Goal: Task Accomplishment & Management: Use online tool/utility

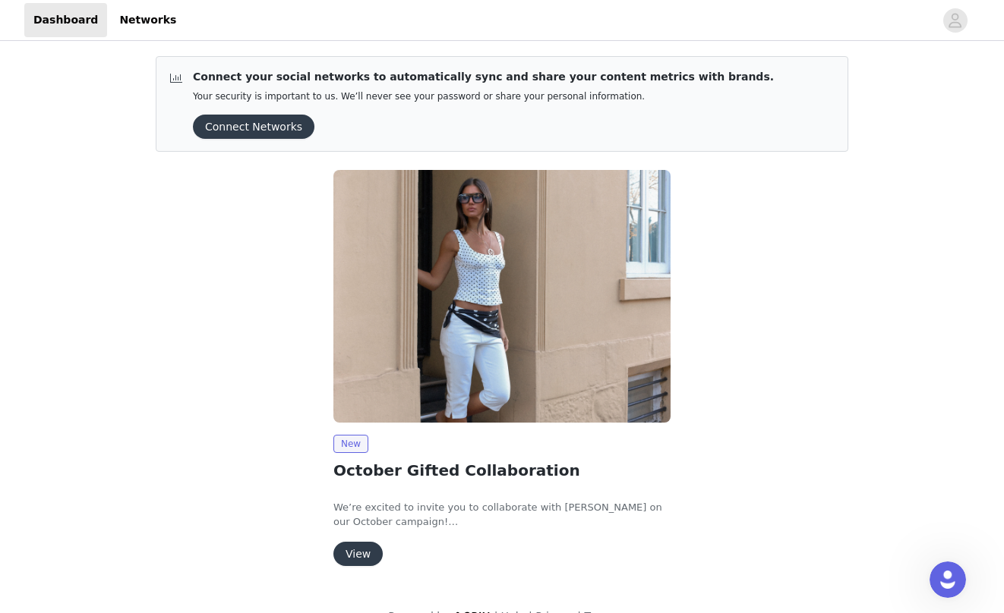
scroll to position [29, 0]
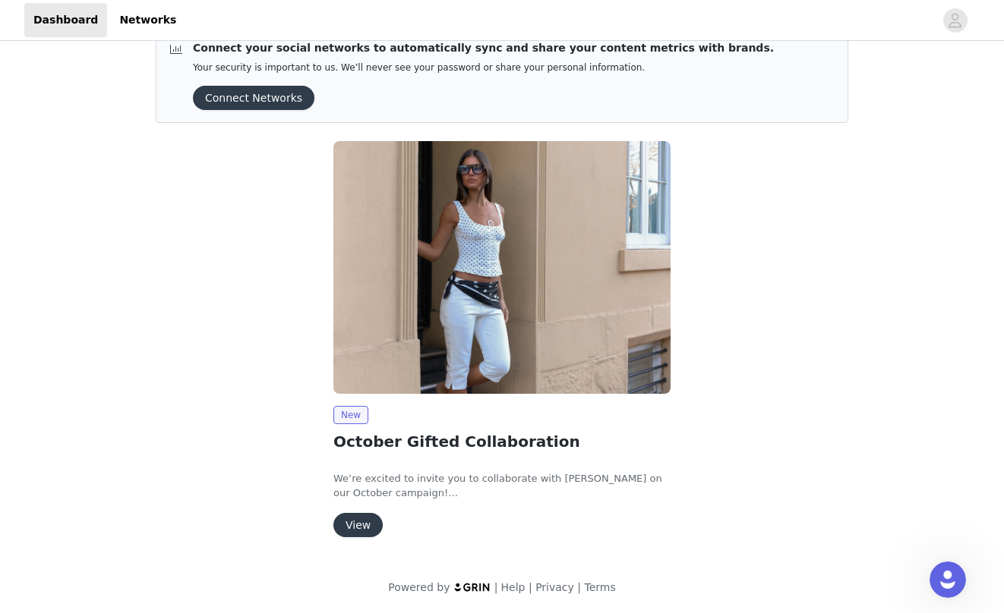
click at [364, 522] on button "View" at bounding box center [357, 525] width 49 height 24
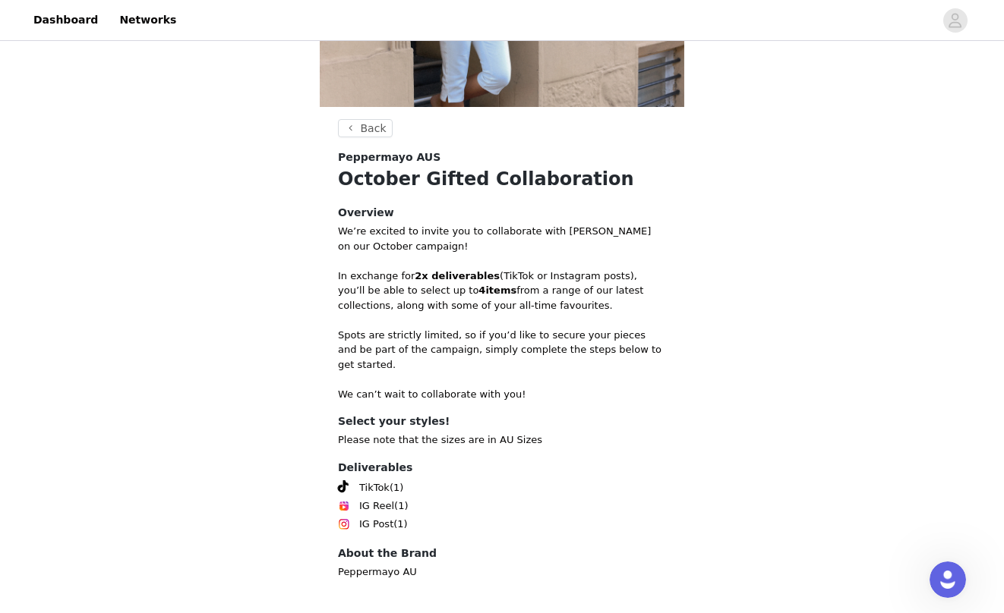
scroll to position [264, 0]
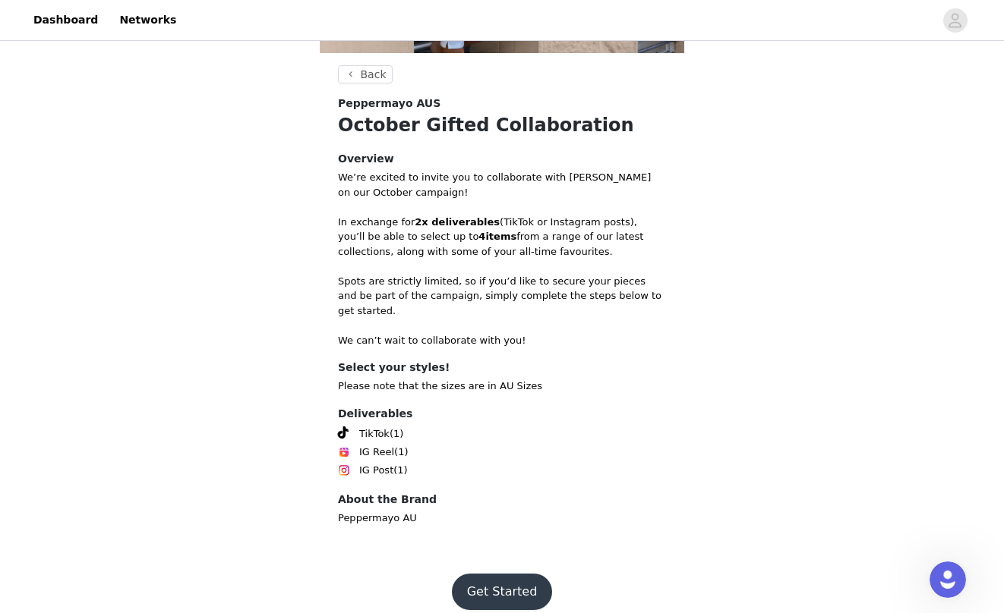
click at [505, 574] on button "Get Started" at bounding box center [502, 592] width 101 height 36
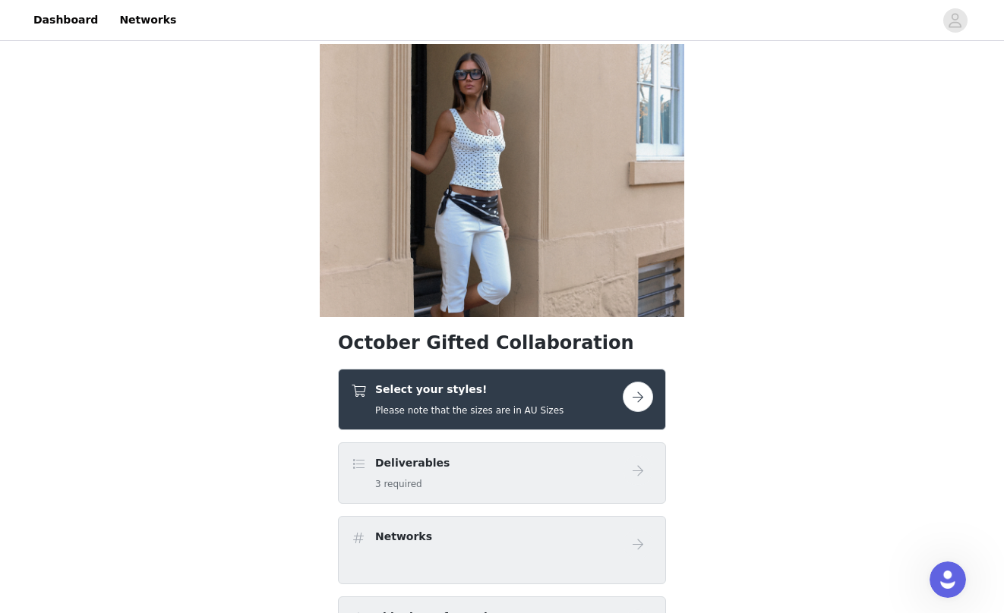
click at [643, 399] on button "button" at bounding box center [638, 397] width 30 height 30
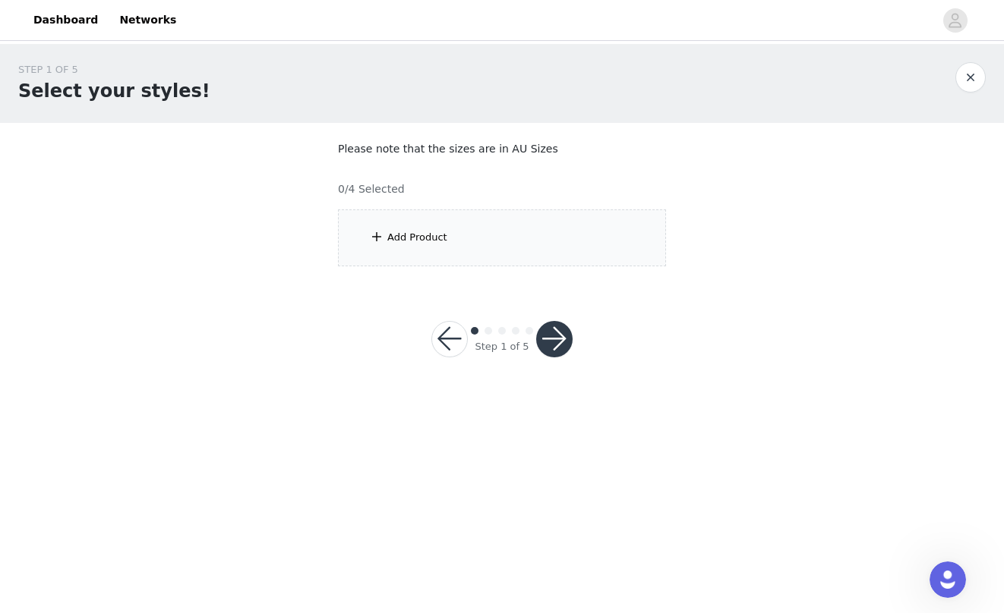
click at [453, 228] on div "Add Product" at bounding box center [502, 238] width 328 height 57
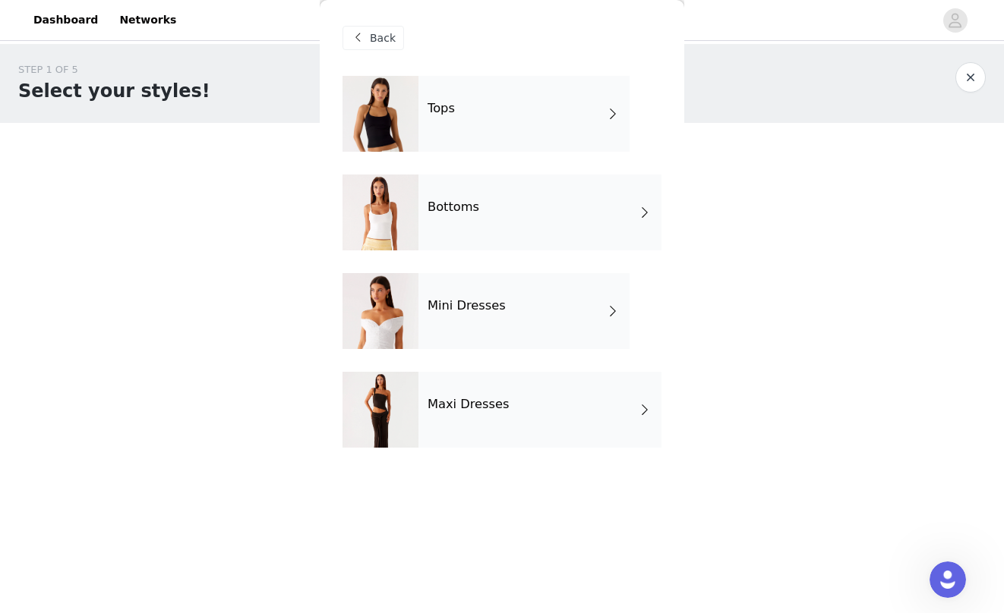
click at [503, 215] on div "Bottoms" at bounding box center [539, 213] width 243 height 76
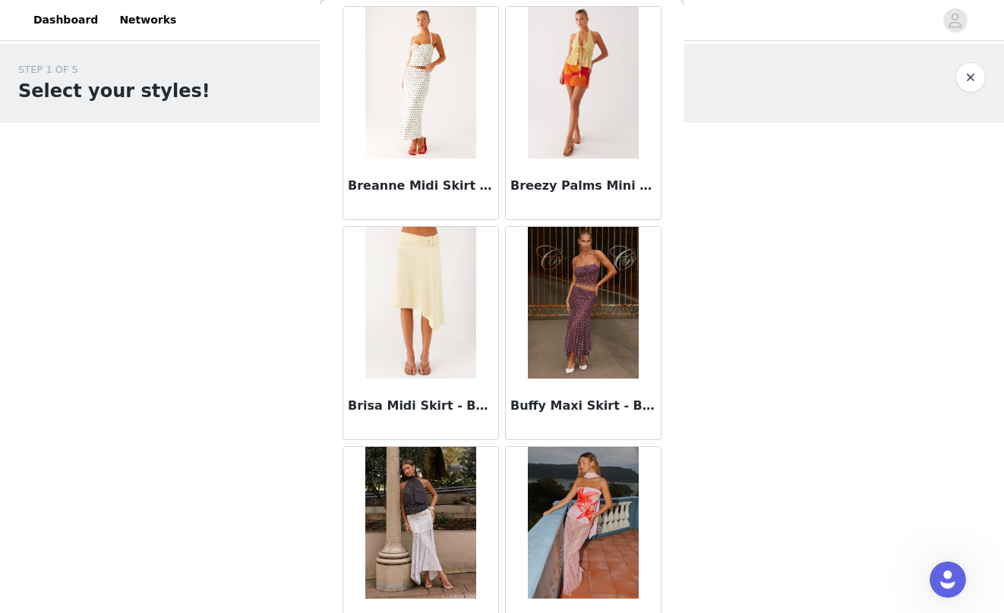
scroll to position [1710, 0]
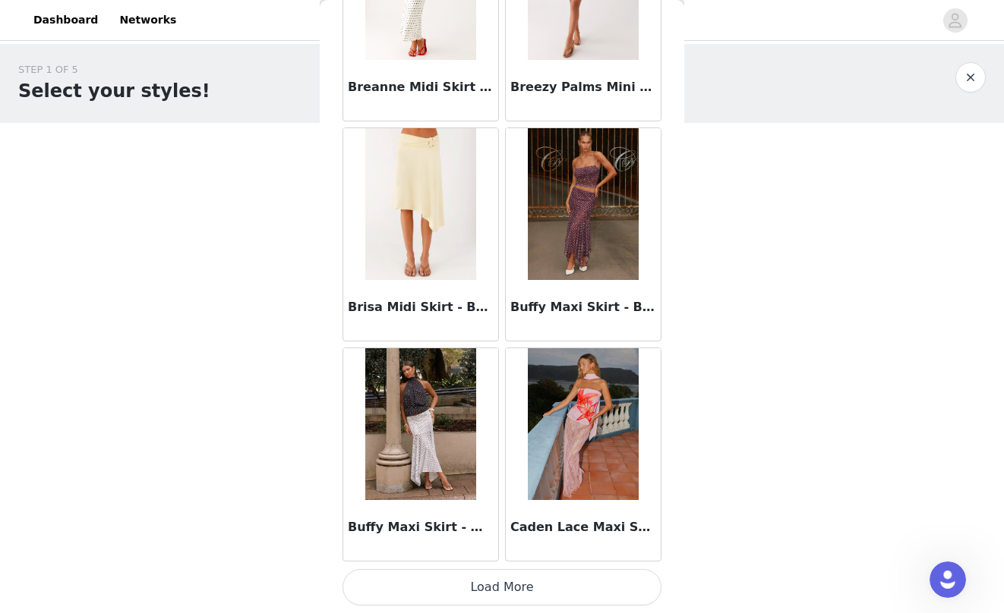
click at [484, 581] on button "Load More" at bounding box center [501, 587] width 319 height 36
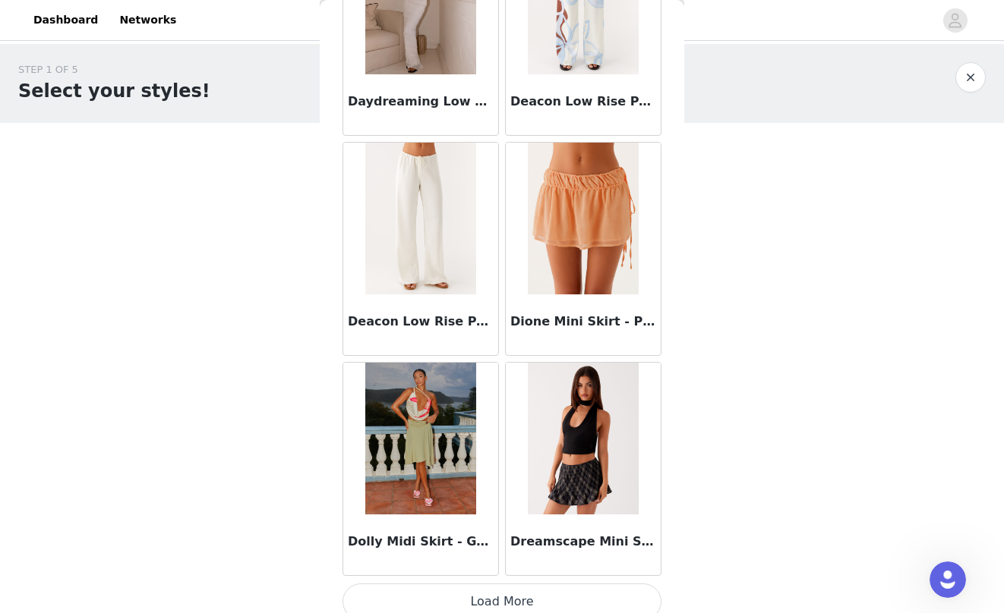
scroll to position [3911, 0]
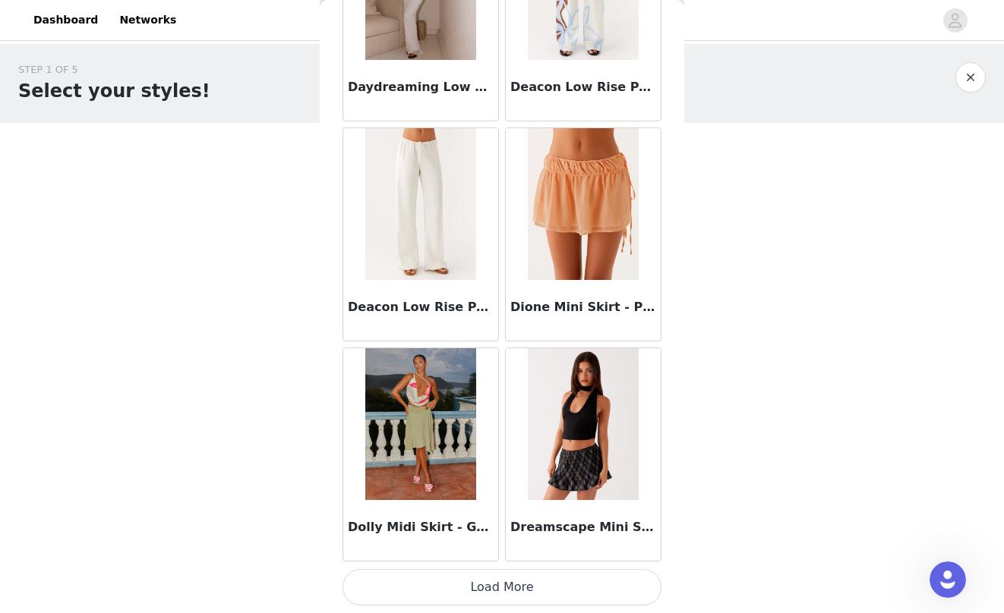
click at [506, 593] on button "Load More" at bounding box center [501, 587] width 319 height 36
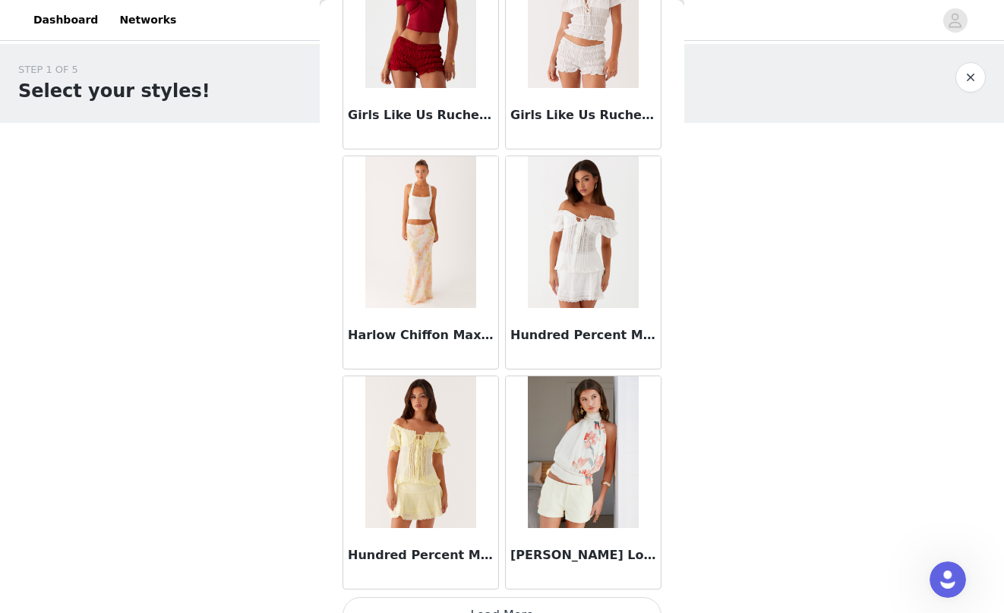
scroll to position [6113, 0]
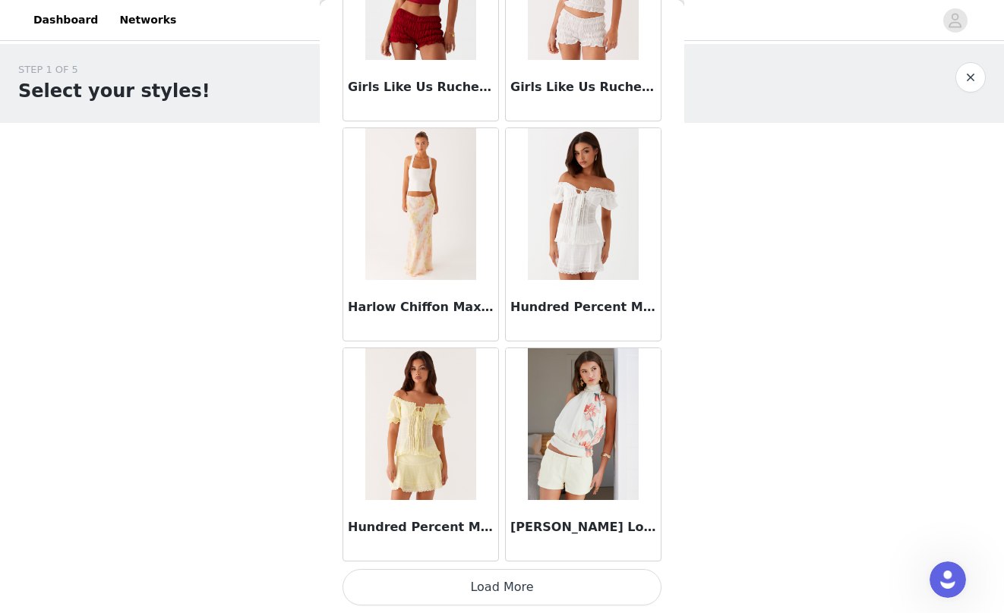
click at [525, 588] on button "Load More" at bounding box center [501, 587] width 319 height 36
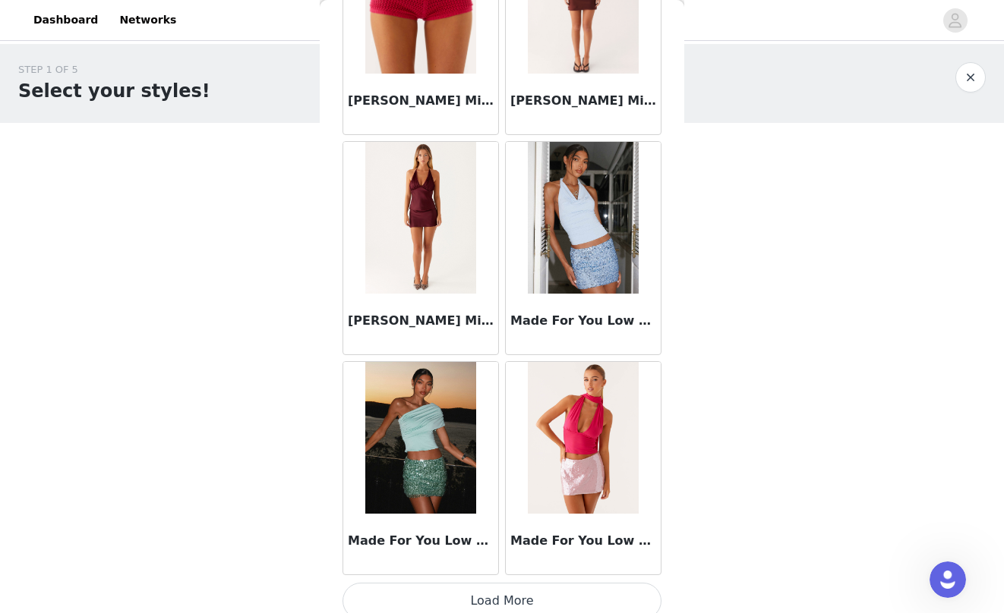
scroll to position [8314, 0]
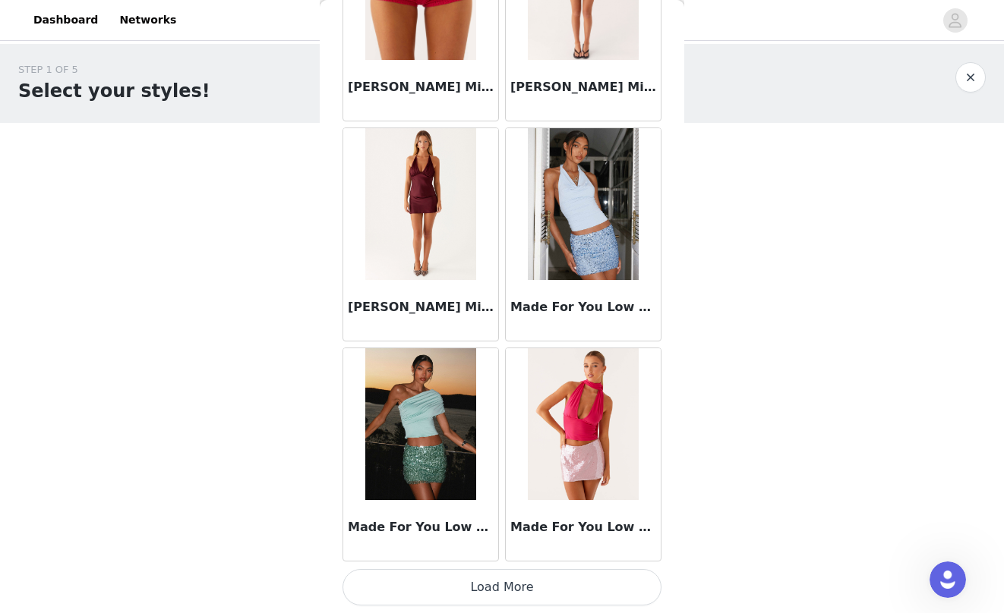
click at [549, 585] on button "Load More" at bounding box center [501, 587] width 319 height 36
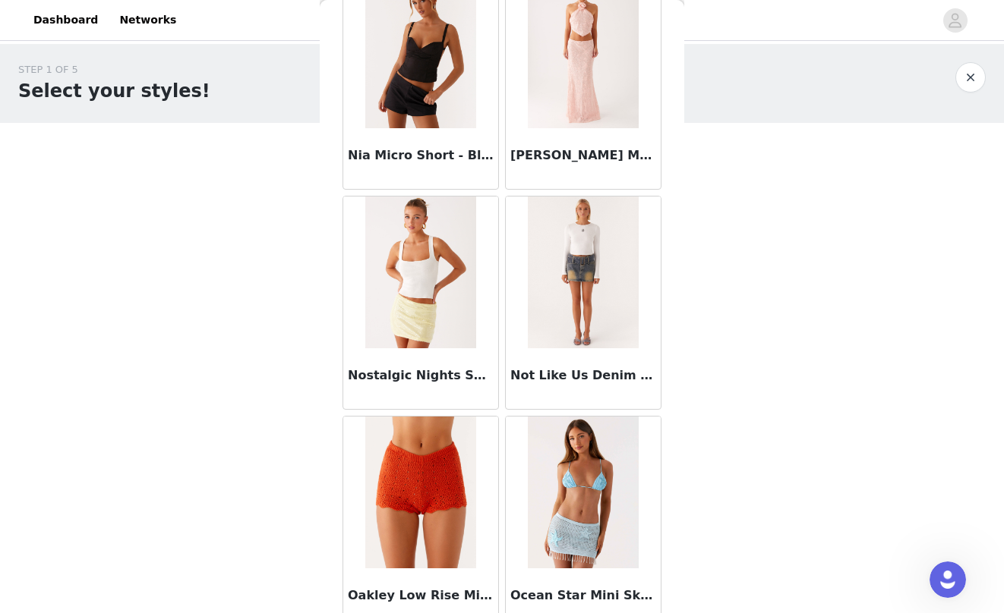
scroll to position [10516, 0]
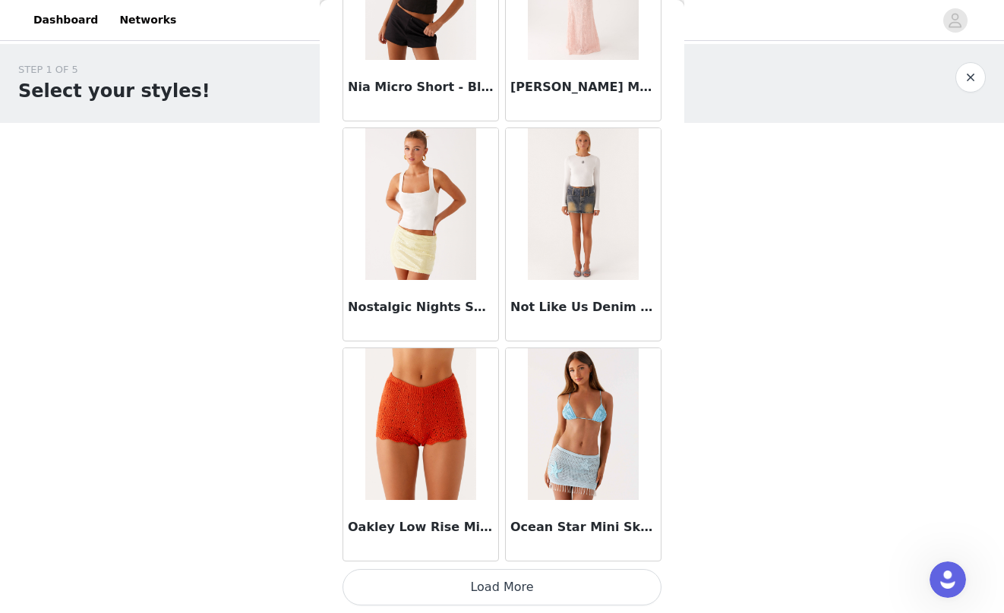
click at [561, 581] on button "Load More" at bounding box center [501, 587] width 319 height 36
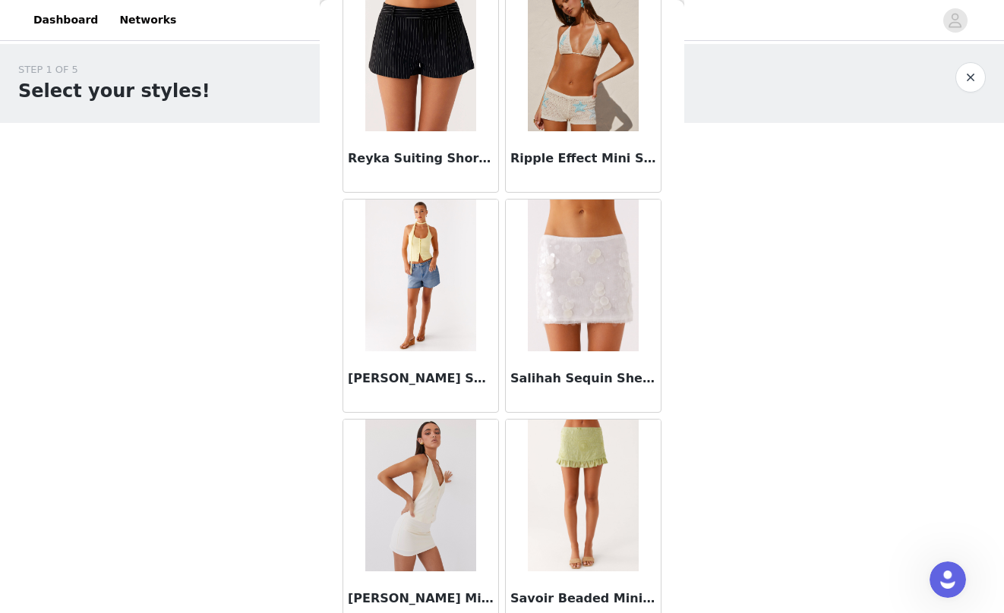
scroll to position [12717, 0]
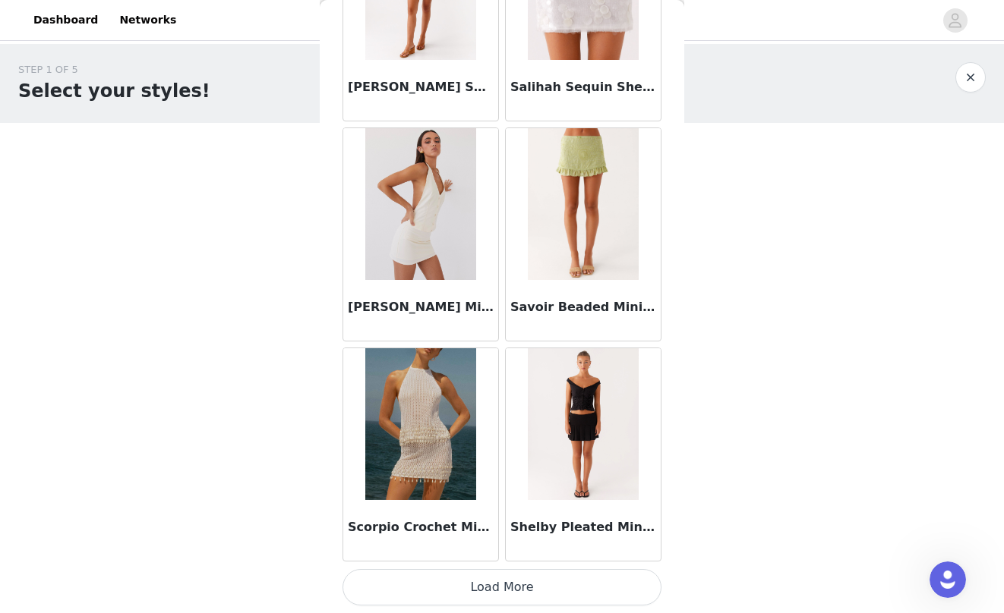
click at [453, 592] on button "Load More" at bounding box center [501, 587] width 319 height 36
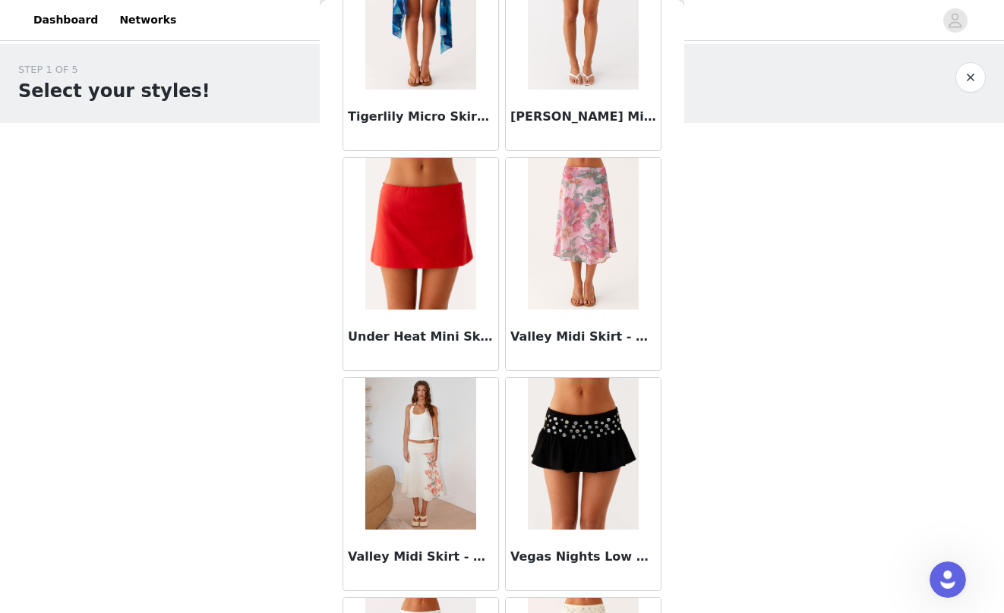
scroll to position [14919, 0]
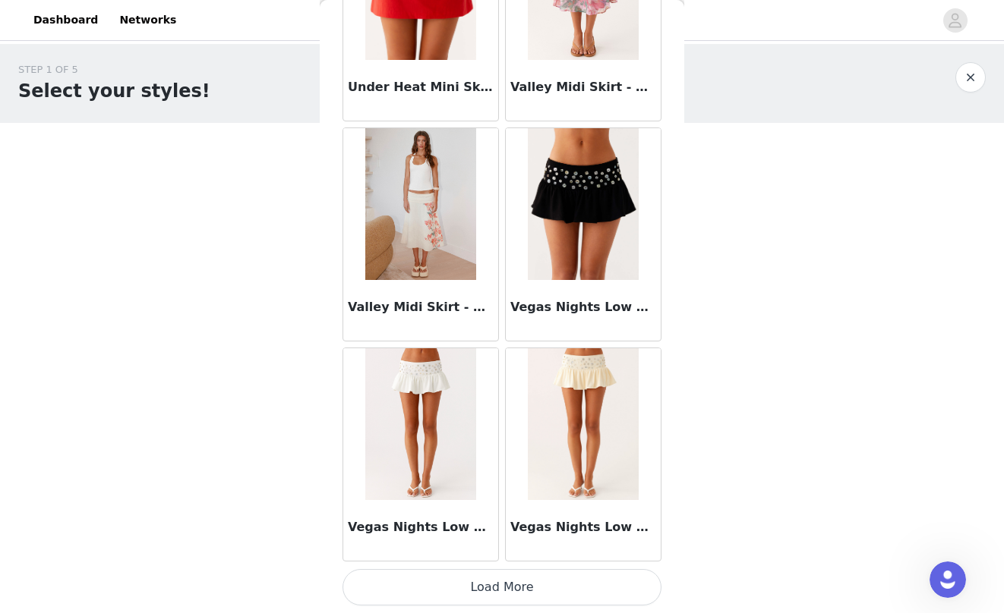
click at [465, 587] on button "Load More" at bounding box center [501, 587] width 319 height 36
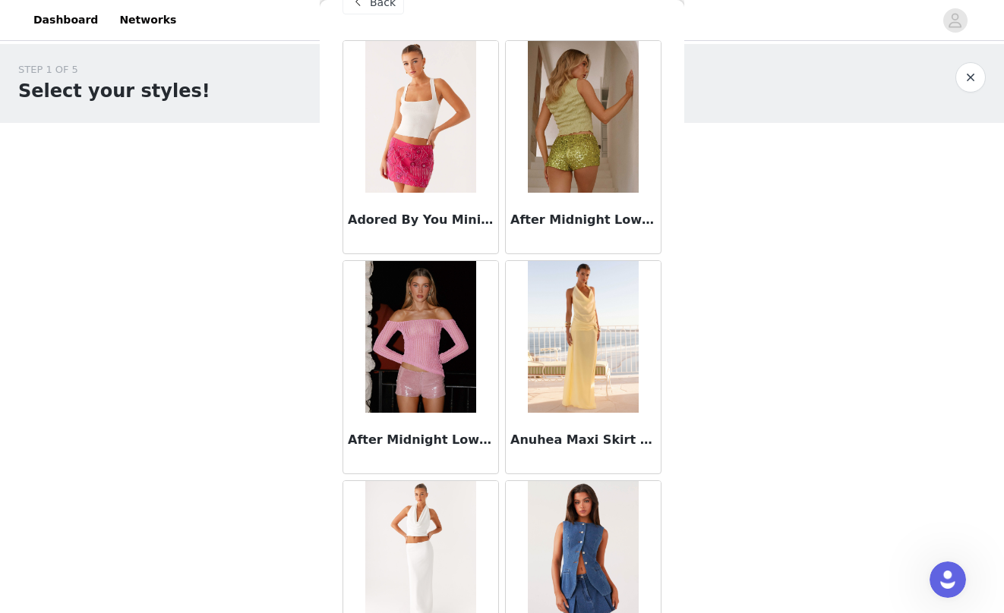
scroll to position [0, 0]
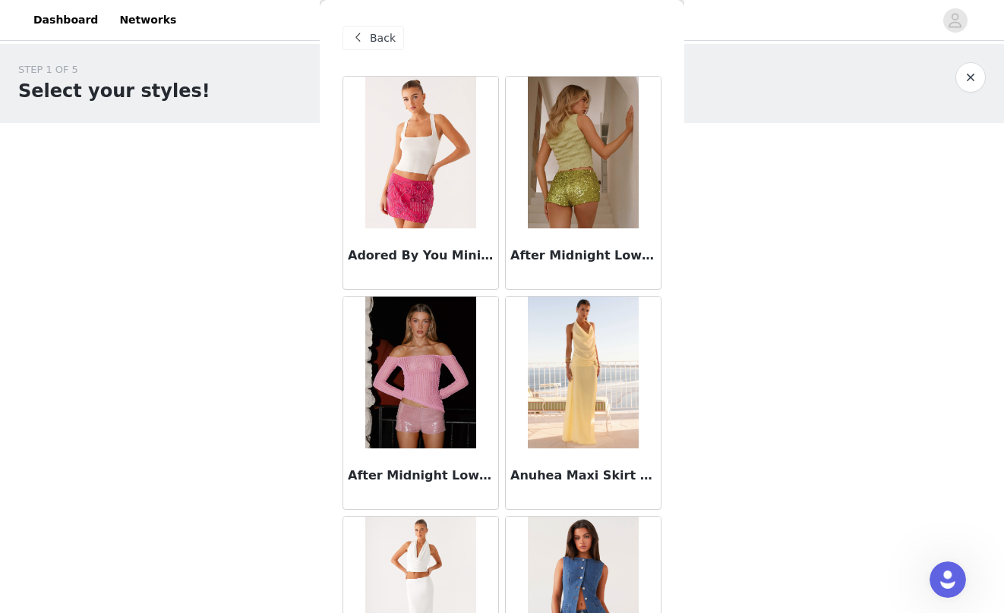
click at [391, 31] on span "Back" at bounding box center [383, 38] width 26 height 16
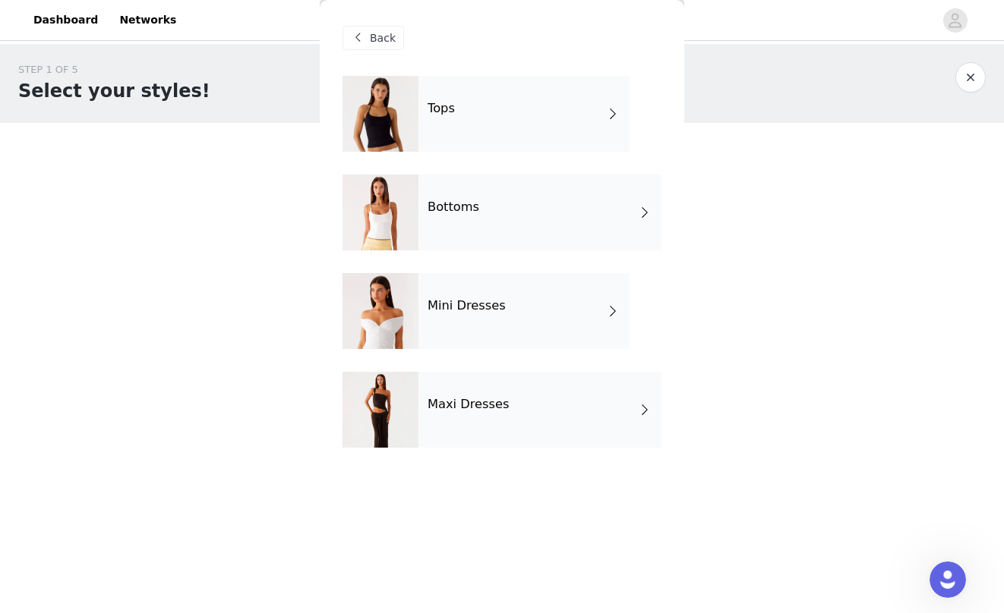
click at [483, 134] on div "Tops" at bounding box center [523, 114] width 211 height 76
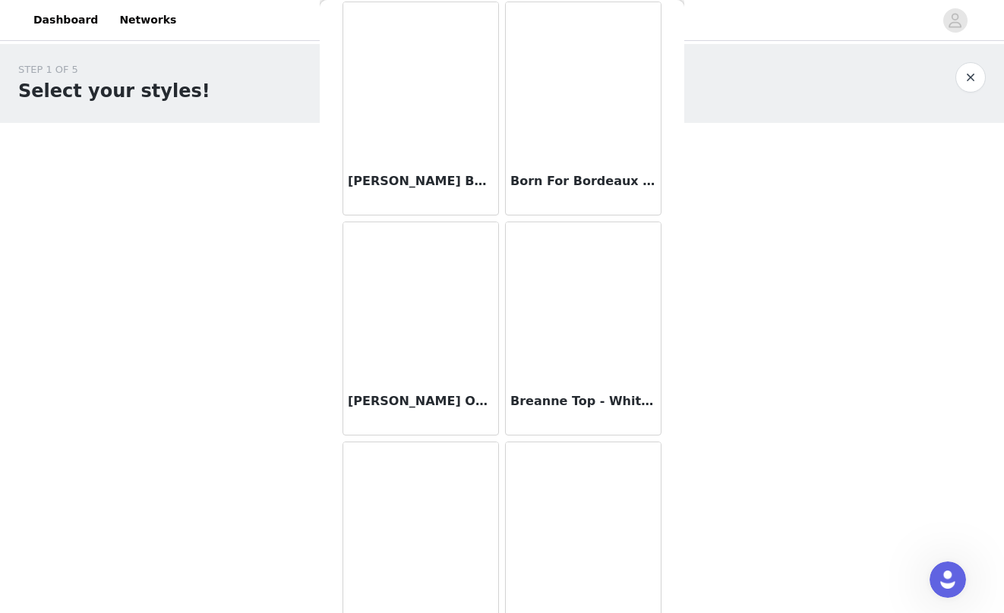
scroll to position [1710, 0]
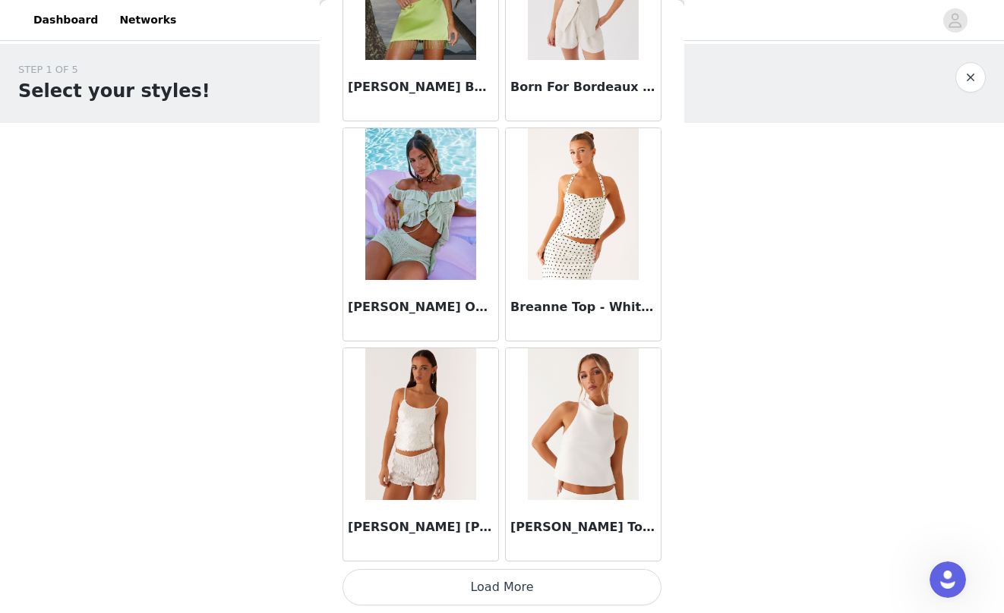
click at [521, 580] on button "Load More" at bounding box center [501, 587] width 319 height 36
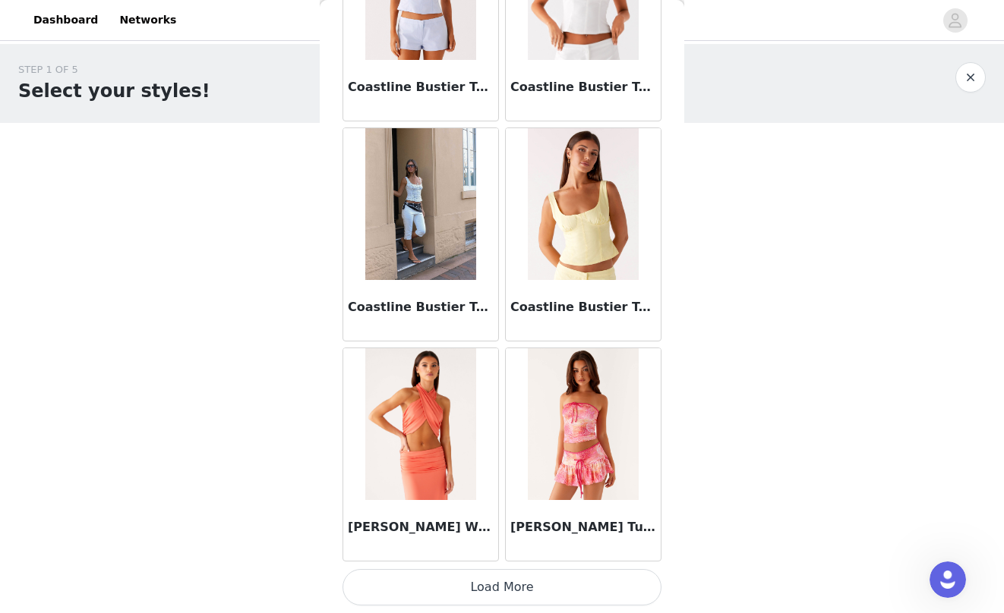
scroll to position [3910, 0]
click at [498, 590] on button "Load More" at bounding box center [501, 588] width 319 height 36
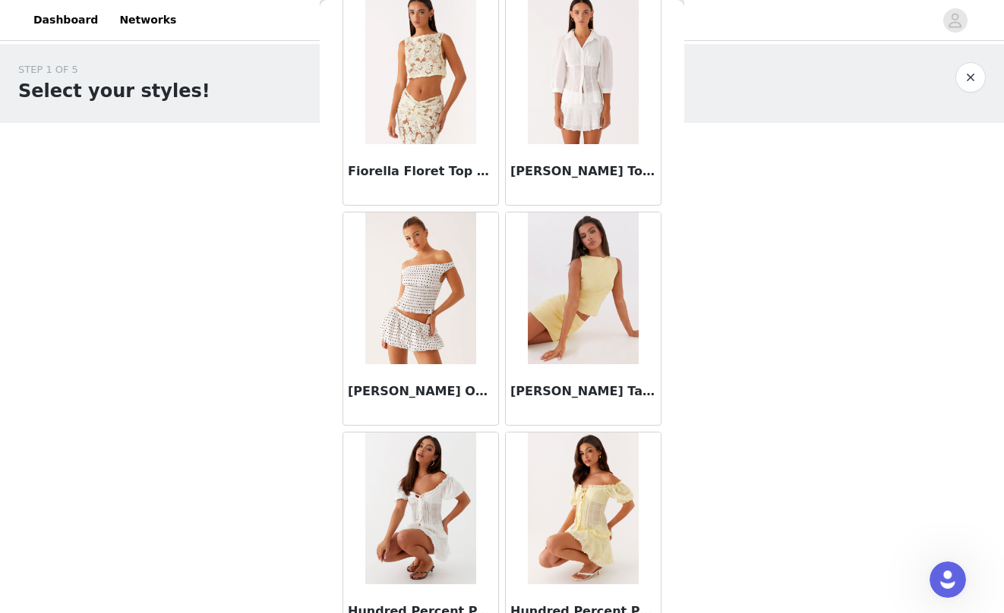
scroll to position [6113, 0]
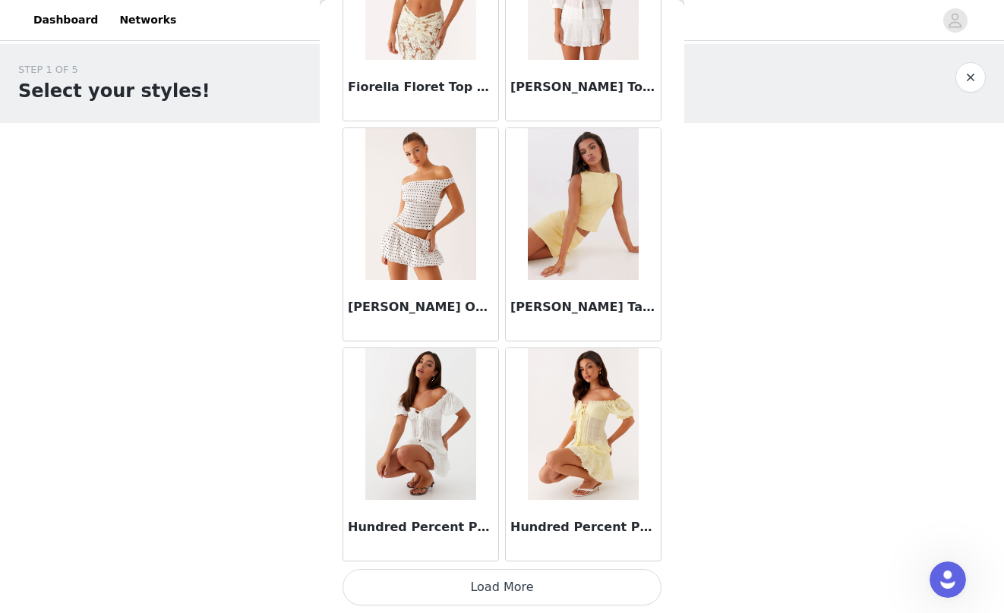
click at [487, 579] on button "Load More" at bounding box center [501, 587] width 319 height 36
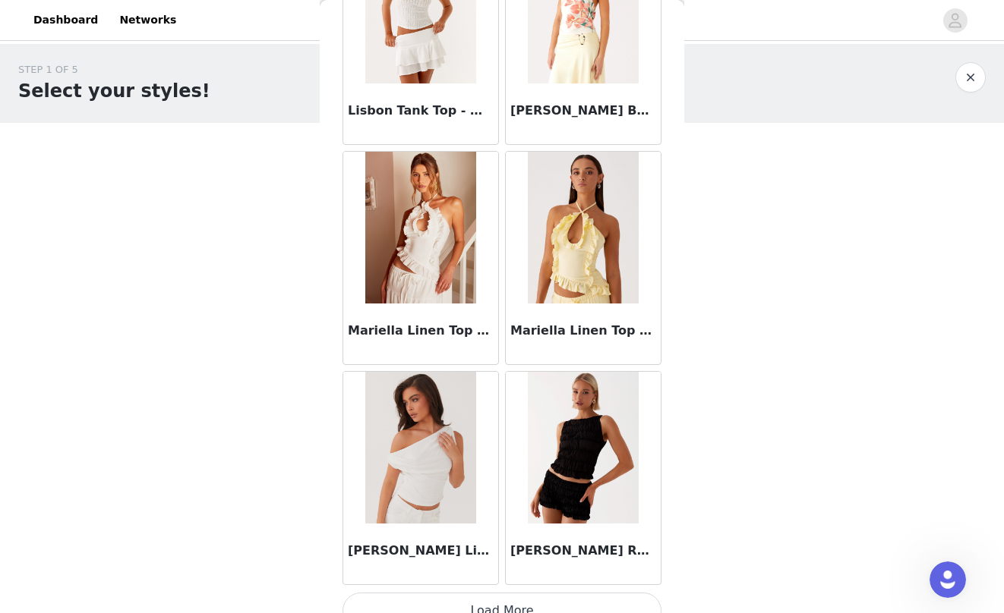
scroll to position [8314, 0]
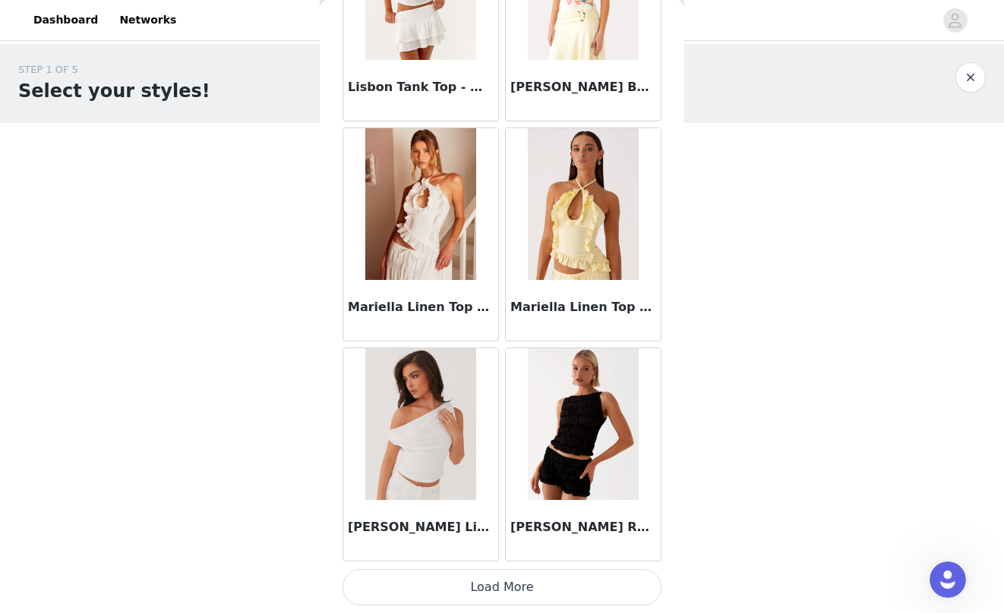
click at [496, 579] on button "Load More" at bounding box center [501, 587] width 319 height 36
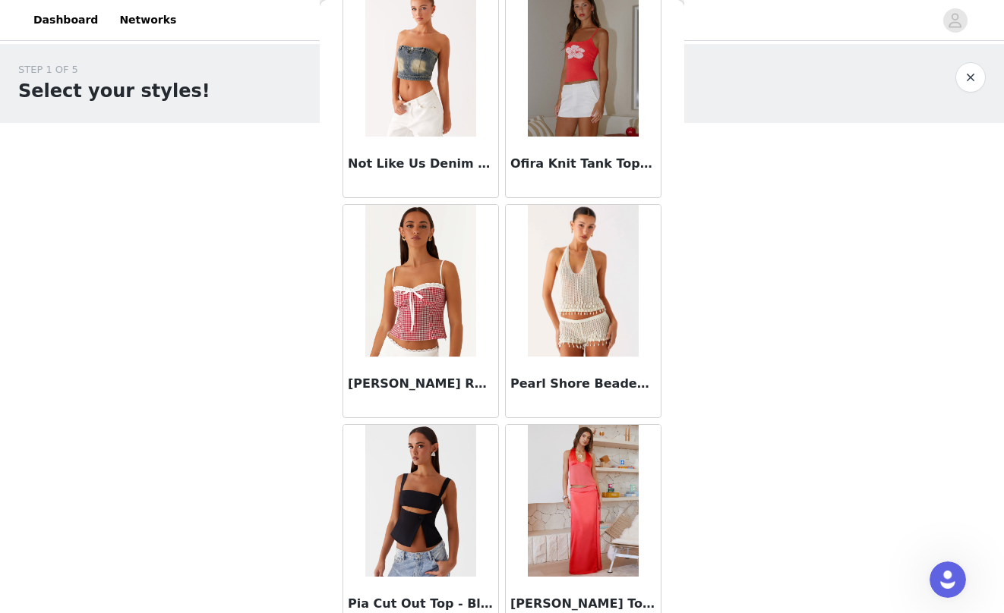
scroll to position [10516, 0]
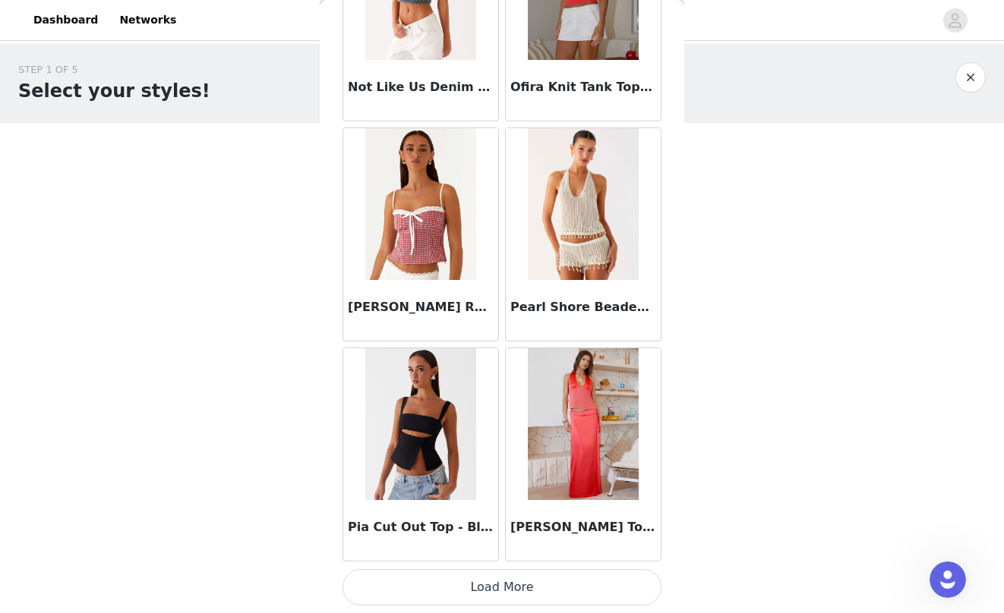
click at [467, 589] on button "Load More" at bounding box center [501, 587] width 319 height 36
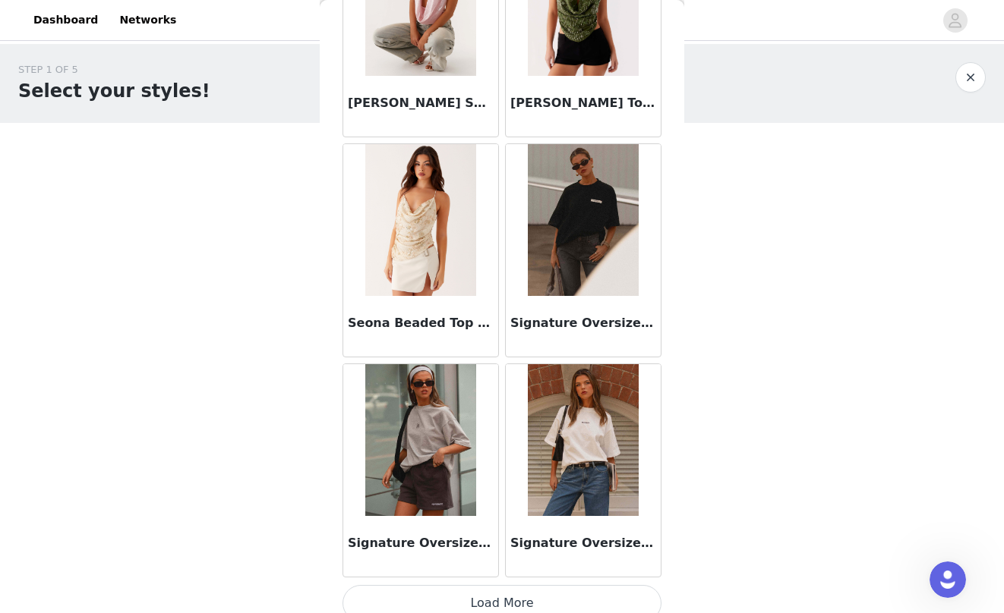
scroll to position [12717, 0]
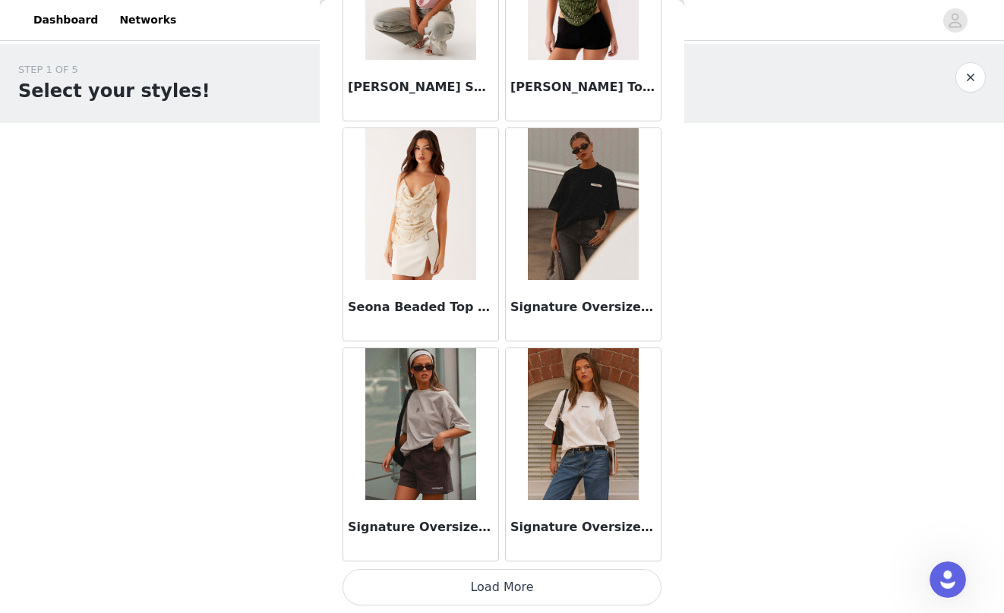
click at [493, 582] on button "Load More" at bounding box center [501, 587] width 319 height 36
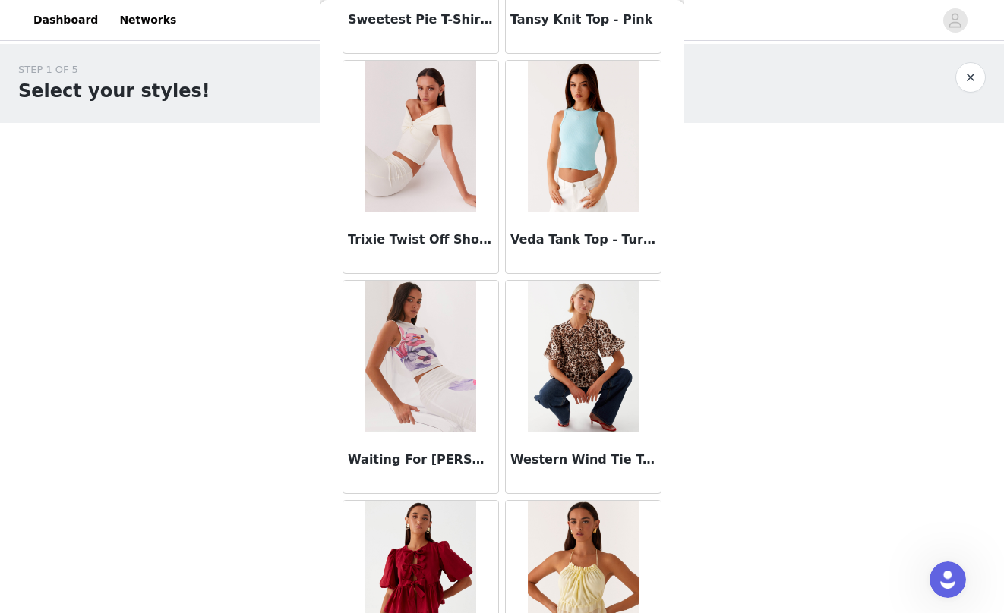
scroll to position [14919, 0]
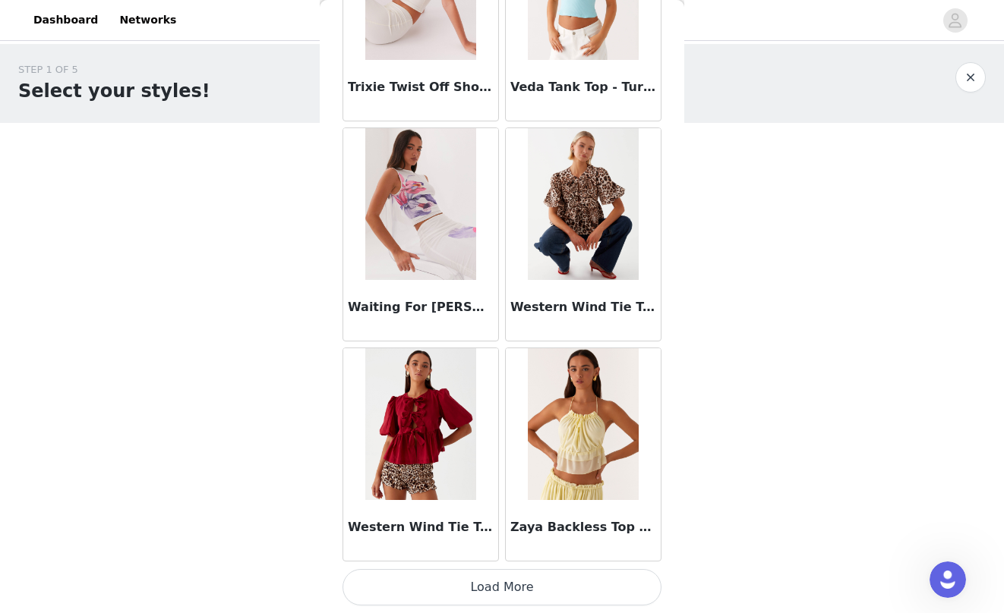
click at [500, 589] on button "Load More" at bounding box center [501, 587] width 319 height 36
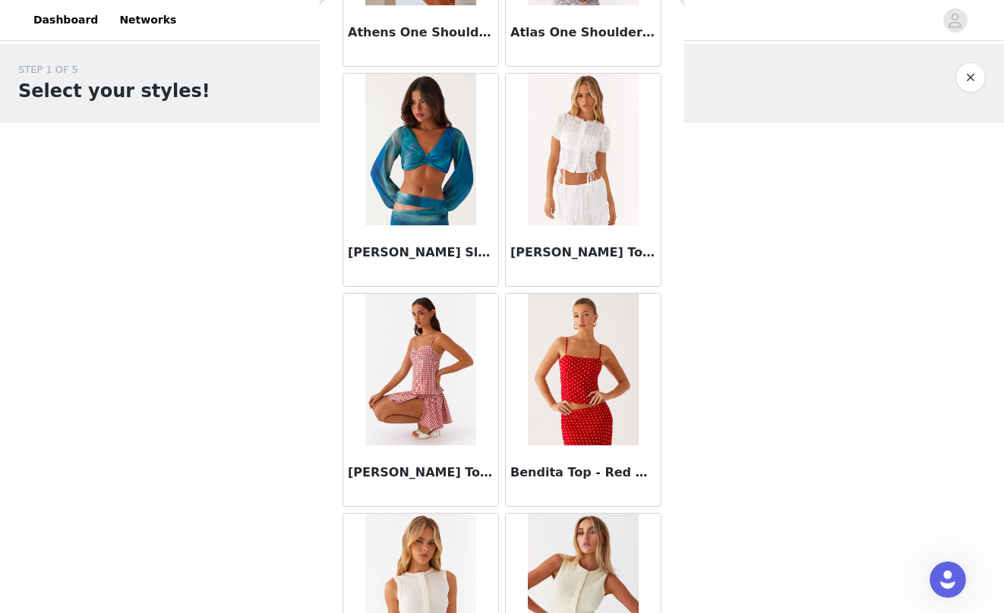
scroll to position [0, 0]
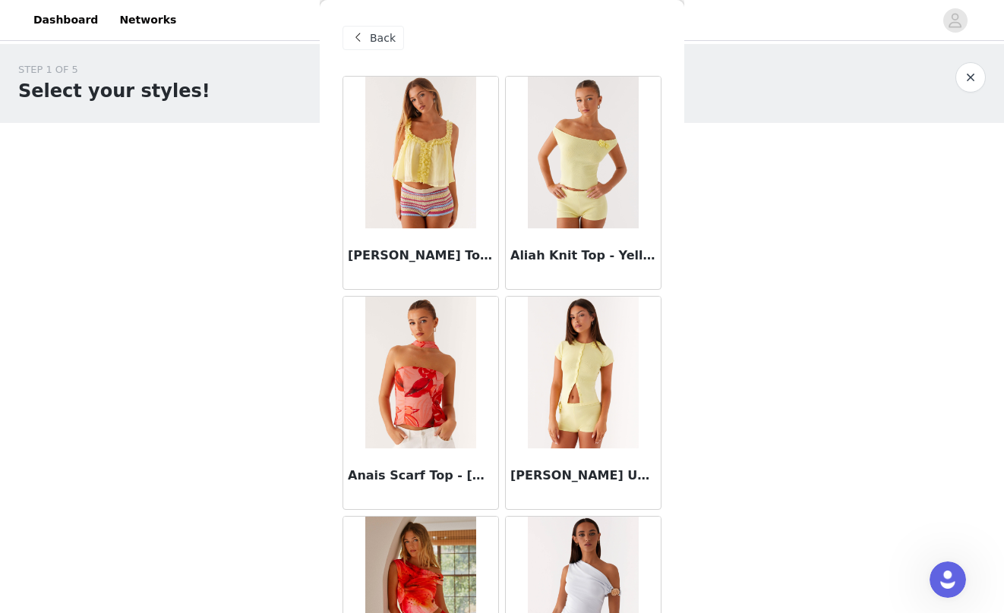
click at [380, 32] on span "Back" at bounding box center [383, 38] width 26 height 16
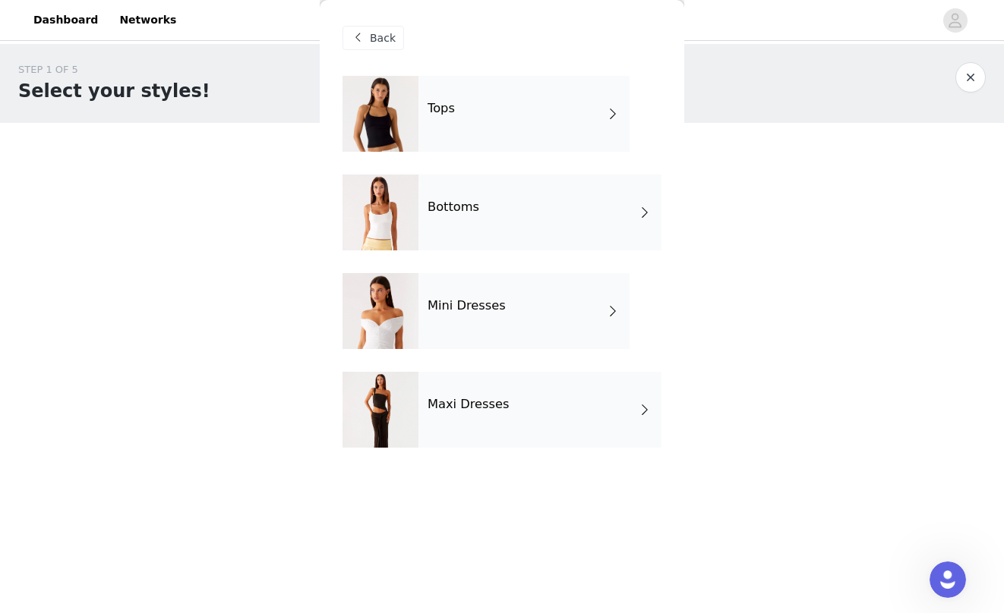
click at [446, 405] on h4 "Maxi Dresses" at bounding box center [468, 405] width 82 height 14
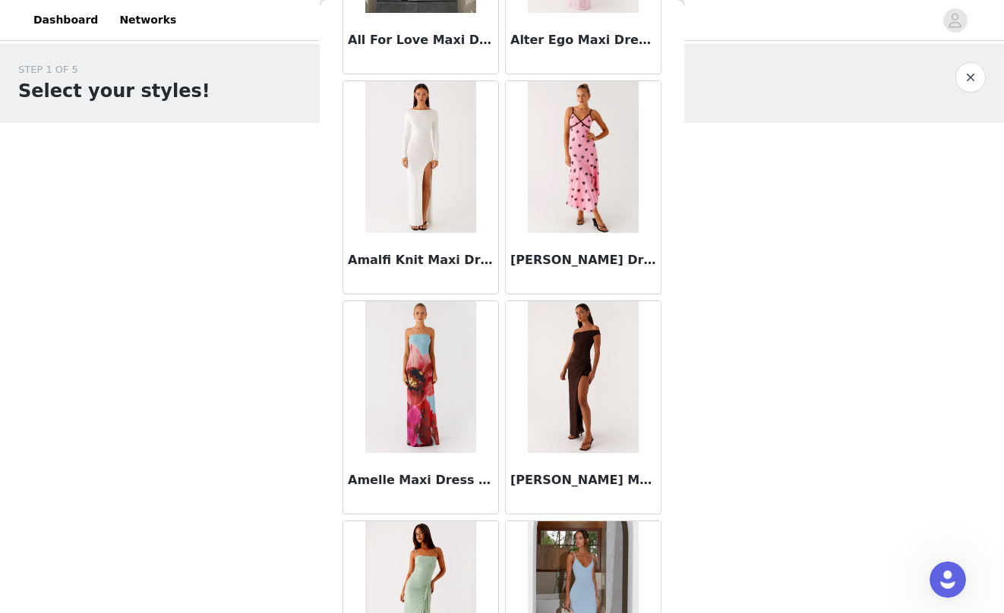
scroll to position [1710, 0]
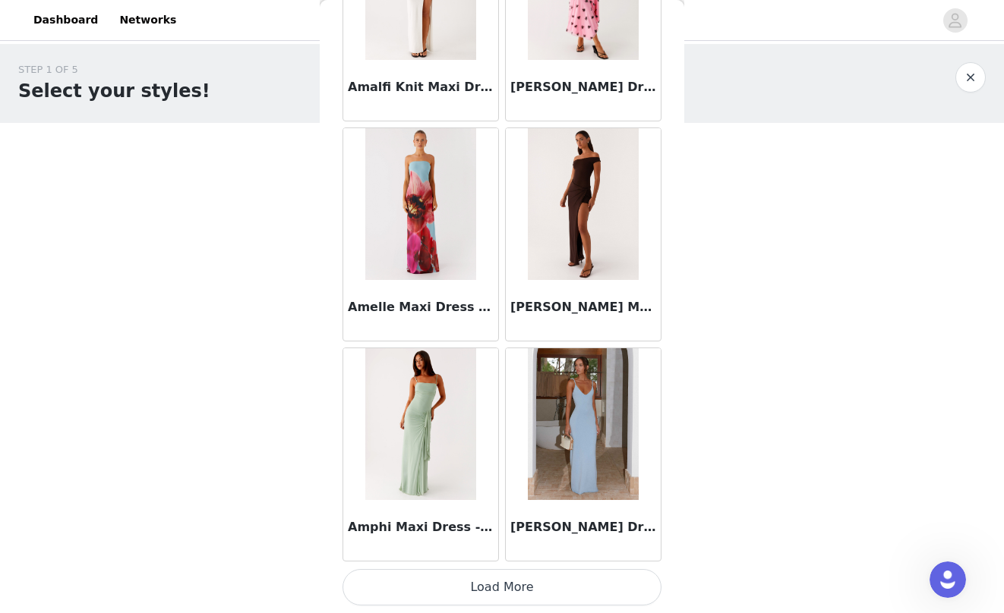
click at [505, 585] on button "Load More" at bounding box center [501, 587] width 319 height 36
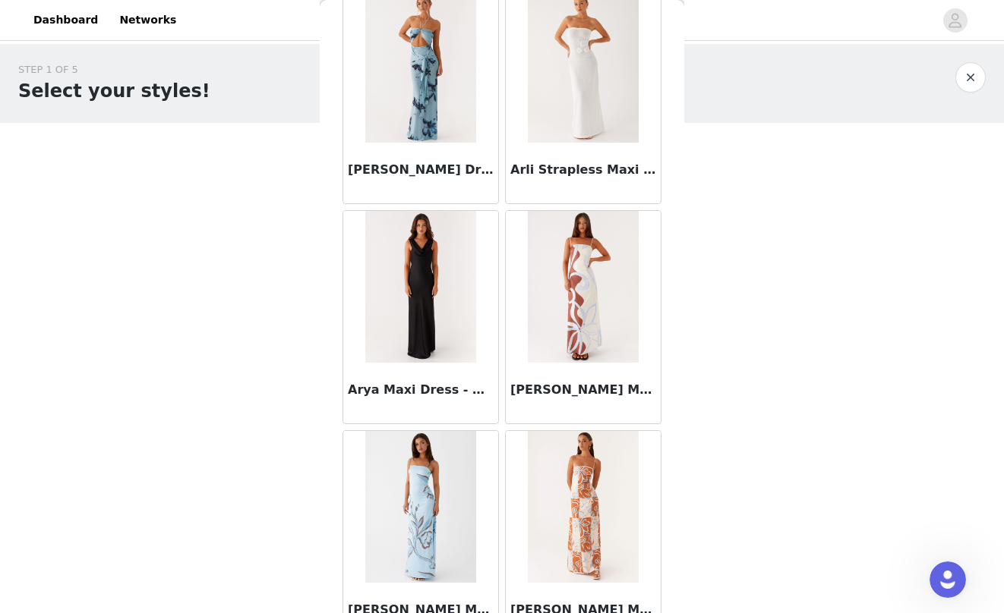
scroll to position [3911, 0]
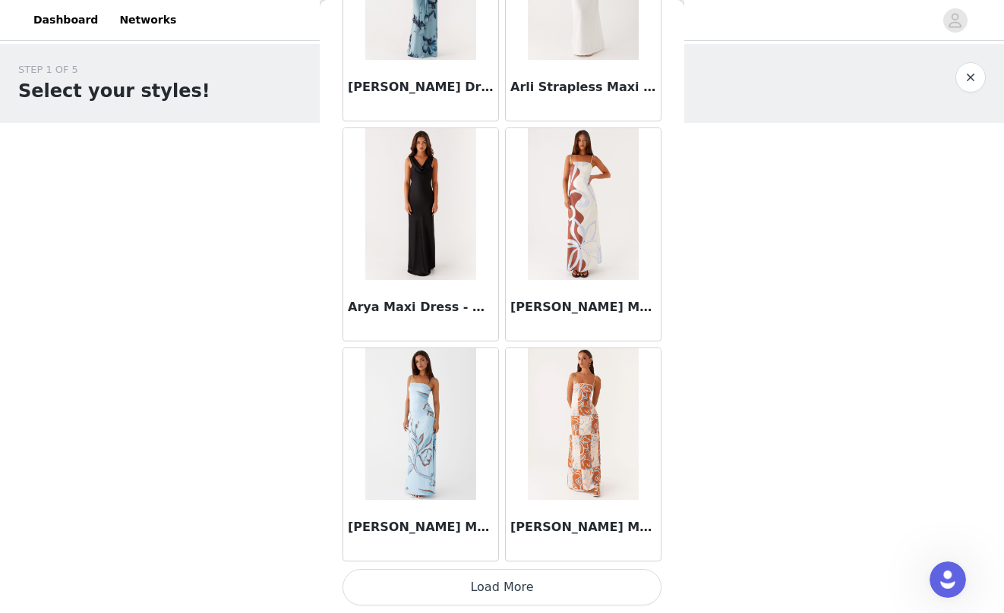
click at [515, 584] on button "Load More" at bounding box center [501, 587] width 319 height 36
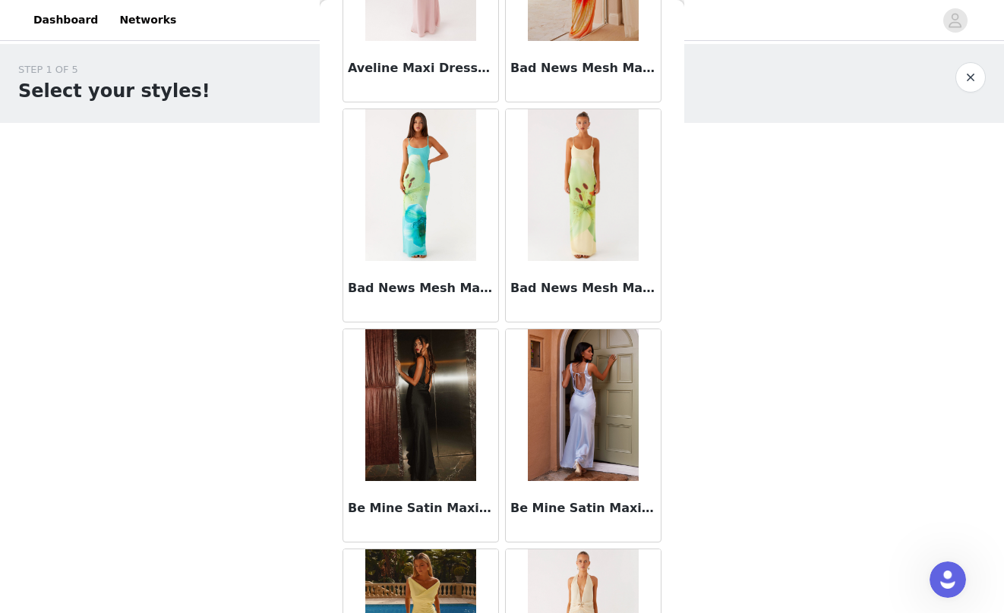
scroll to position [6113, 0]
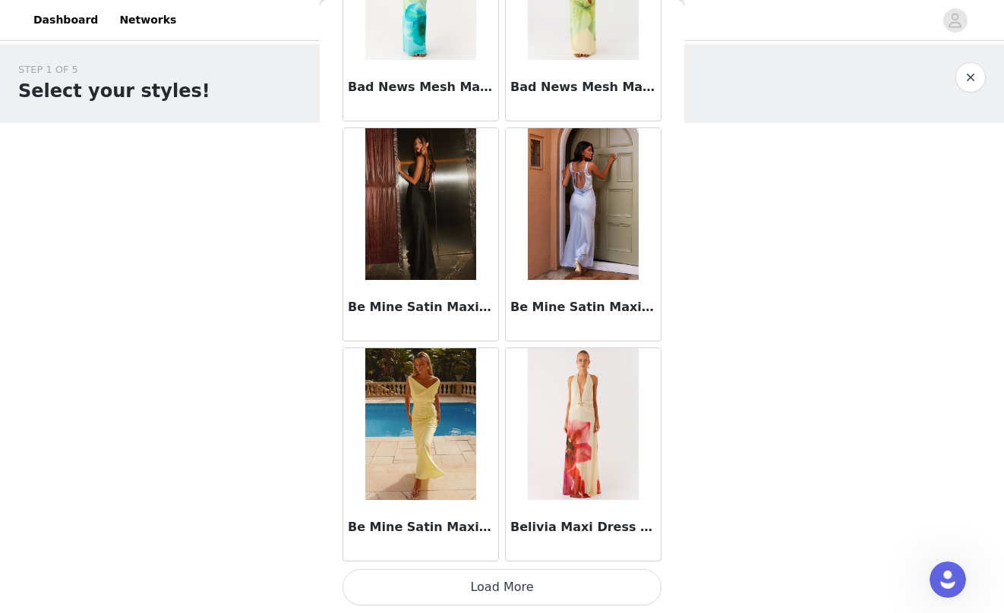
click at [482, 591] on button "Load More" at bounding box center [501, 587] width 319 height 36
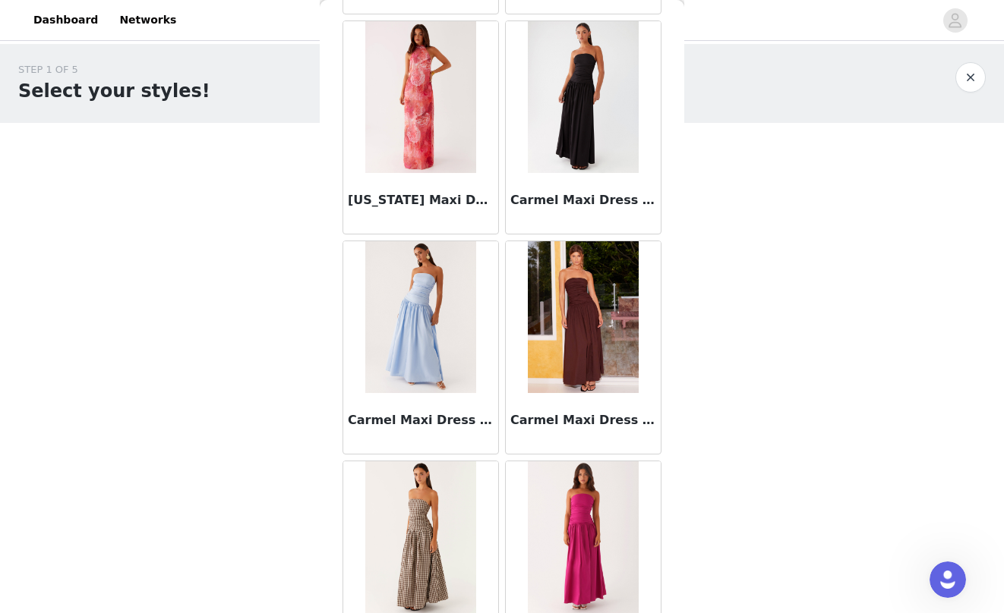
scroll to position [8314, 0]
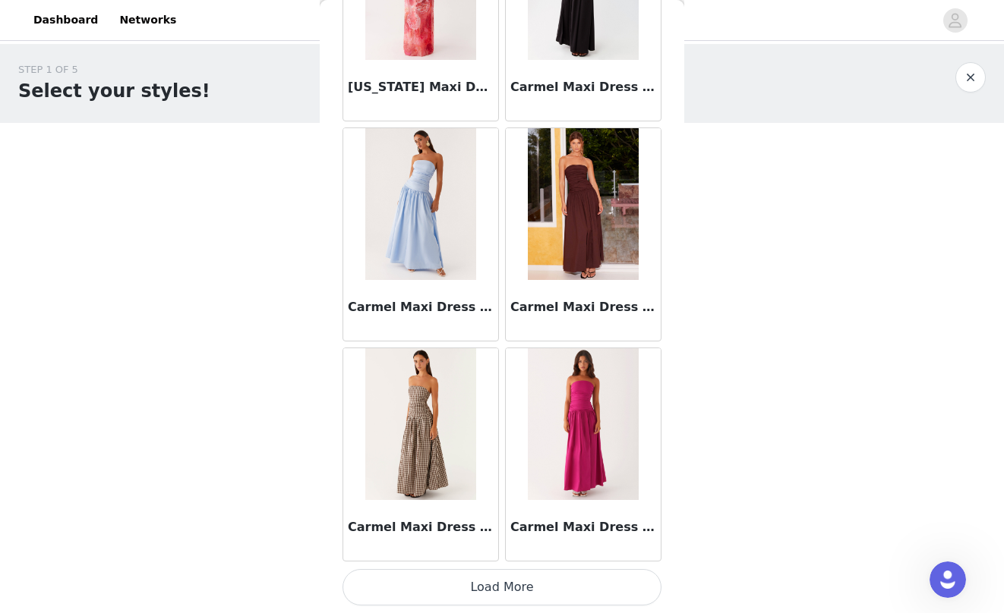
click at [519, 594] on button "Load More" at bounding box center [501, 587] width 319 height 36
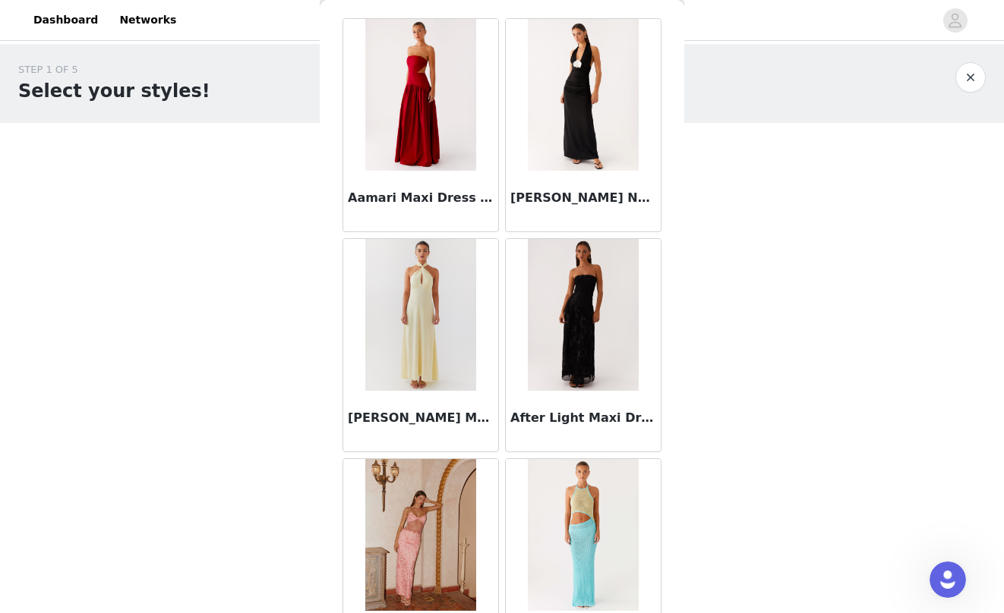
scroll to position [0, 0]
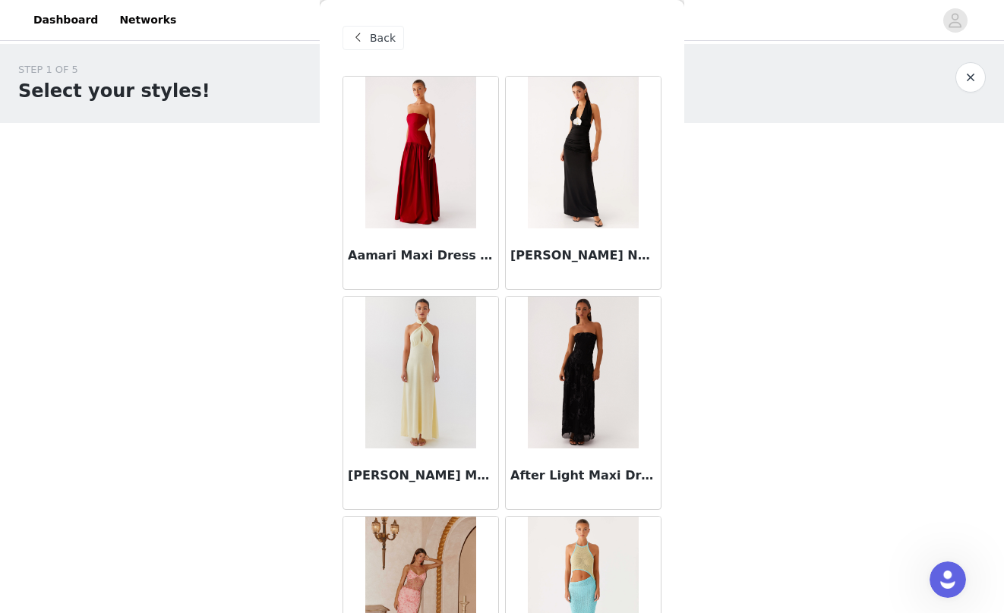
click at [377, 32] on span "Back" at bounding box center [383, 38] width 26 height 16
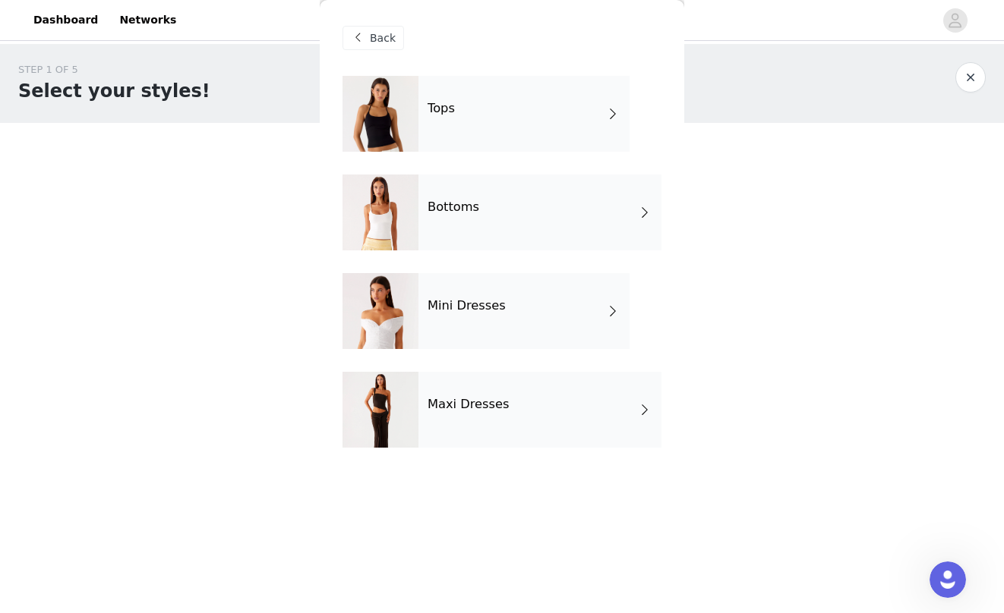
click at [485, 223] on div "Bottoms" at bounding box center [539, 213] width 243 height 76
